Goal: Find specific page/section: Find specific page/section

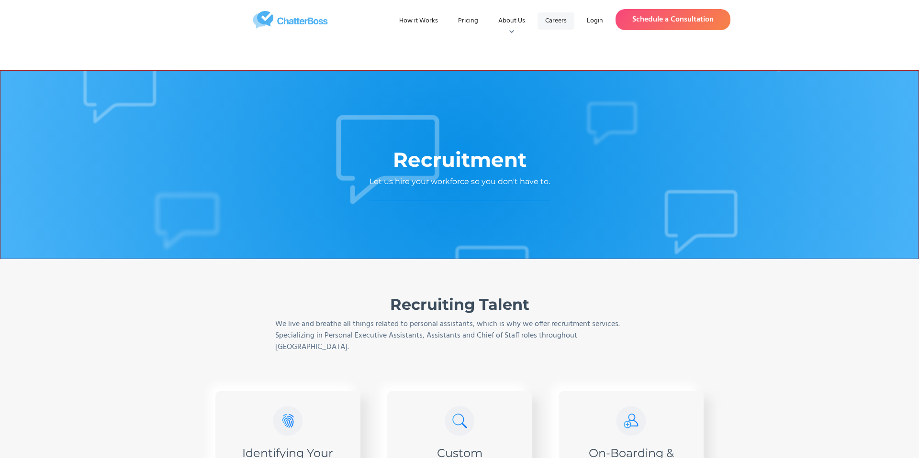
click at [553, 22] on link "Careers" at bounding box center [555, 20] width 37 height 17
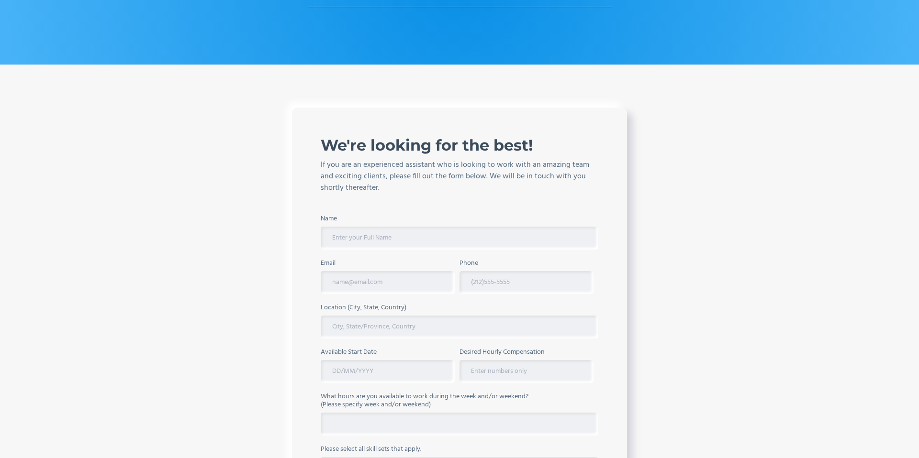
scroll to position [201, 0]
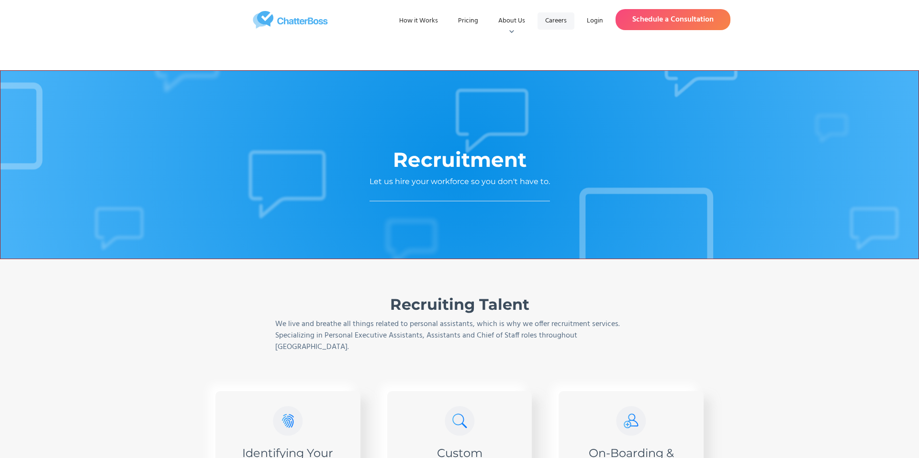
click at [545, 25] on link "Careers" at bounding box center [555, 20] width 37 height 17
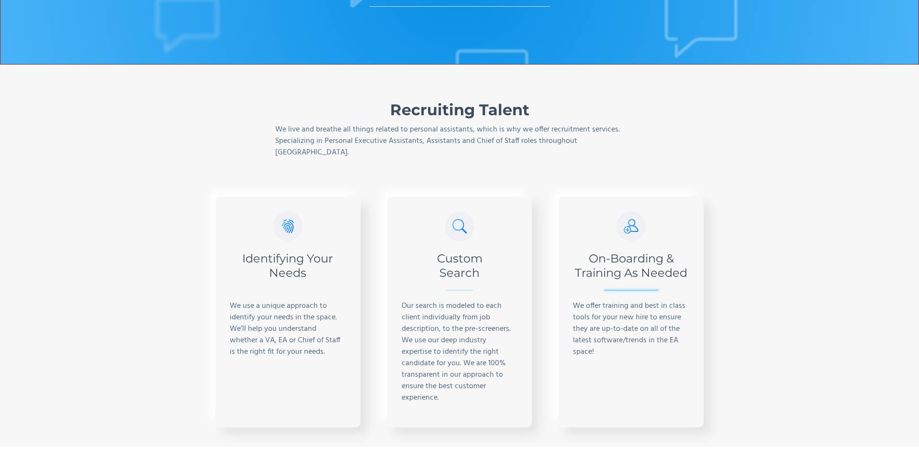
scroll to position [195, 0]
